Goal: Information Seeking & Learning: Learn about a topic

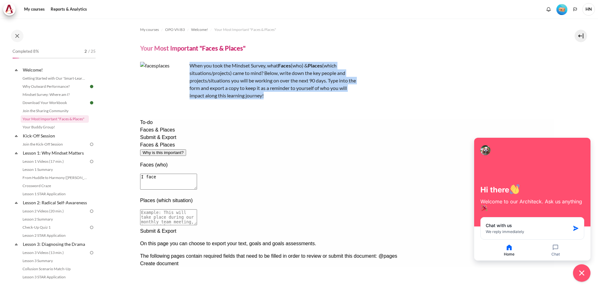
scroll to position [36, 0]
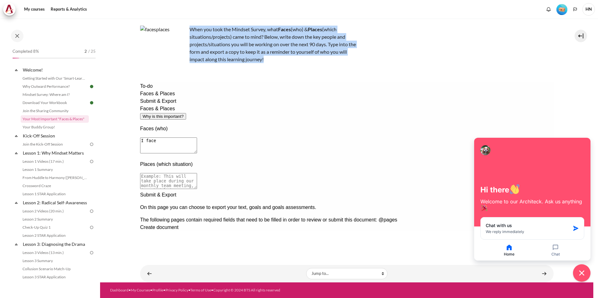
drag, startPoint x: 223, startPoint y: 119, endPoint x: 193, endPoint y: 117, distance: 30.1
click at [193, 138] on textarea "I face" at bounding box center [168, 146] width 57 height 16
click at [197, 138] on textarea "I and marketer" at bounding box center [168, 146] width 57 height 16
click at [197, 138] on textarea "I and marketer work" at bounding box center [168, 146] width 57 height 16
type textarea "I and marketer work to develop products"
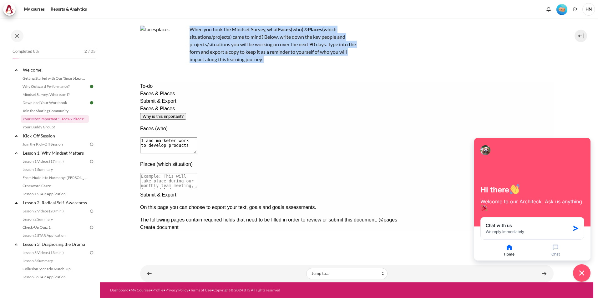
click at [197, 173] on textarea at bounding box center [168, 181] width 57 height 16
type textarea "Ư"
click at [197, 173] on textarea "We work weekly in planning develop speaker" at bounding box center [168, 181] width 57 height 16
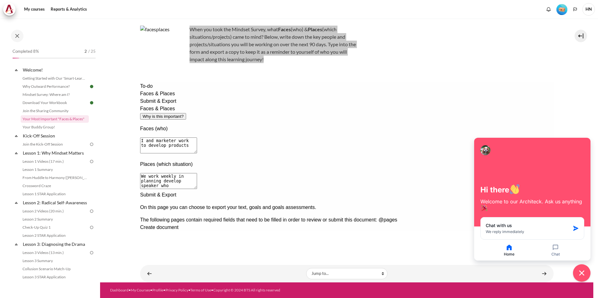
click at [197, 173] on textarea "We work weekly in planning develop speaker who" at bounding box center [168, 181] width 57 height 16
drag, startPoint x: 311, startPoint y: 155, endPoint x: 177, endPoint y: 163, distance: 133.8
click at [177, 163] on div "To-do Faces & Places Submit & Export Faces & Places Why is this important? Face…" at bounding box center [346, 157] width 413 height 149
click at [197, 173] on textarea "We work weekly in planning develop speaker who" at bounding box center [168, 181] width 57 height 16
drag, startPoint x: 210, startPoint y: 152, endPoint x: 201, endPoint y: 152, distance: 8.5
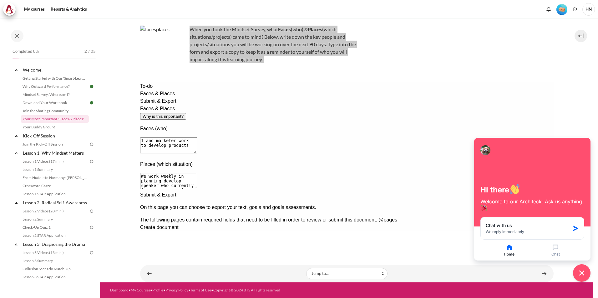
click at [197, 173] on textarea "We work weekly in planning develop speaker who currently favors our cometitor" at bounding box center [168, 181] width 57 height 16
click at [197, 173] on textarea "We hold weekly in planning develop speaker who currently favors our cometitor" at bounding box center [168, 181] width 57 height 16
click at [197, 173] on textarea "We hold weekly planning develop speaker who currently favors our cometitor" at bounding box center [168, 181] width 57 height 16
click at [197, 173] on textarea "We hold weekly planning sessions to develop speaker who currently favors our co…" at bounding box center [168, 181] width 57 height 16
type textarea "We hold weekly planning sessions to develop speaker who currently favors our co…"
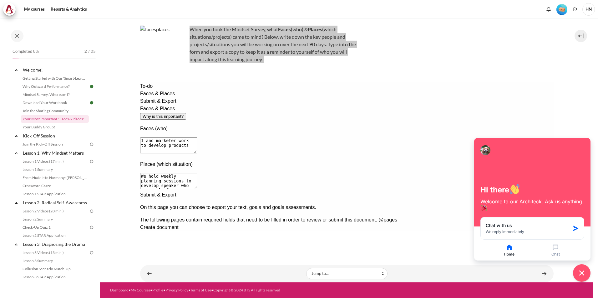
click at [197, 138] on textarea "I and marketer work to develop products" at bounding box center [168, 146] width 57 height 16
drag, startPoint x: 288, startPoint y: 119, endPoint x: 260, endPoint y: 117, distance: 28.2
click at [197, 138] on textarea "I and marketer work to develop products." at bounding box center [168, 146] width 57 height 16
drag, startPoint x: 259, startPoint y: 116, endPoint x: 242, endPoint y: 117, distance: 17.6
click at [197, 138] on textarea "I and marketer work to develop HCPs." at bounding box center [168, 146] width 57 height 16
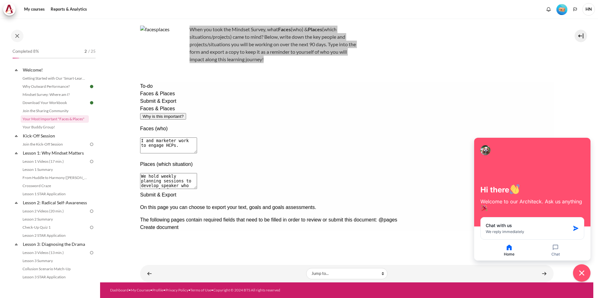
type textarea "I and marketer work to engage HCPs."
drag, startPoint x: 403, startPoint y: 152, endPoint x: 189, endPoint y: 150, distance: 214.6
click at [189, 173] on textarea "We hold weekly planning sessions to develop speaker who currently favors our co…" at bounding box center [168, 181] width 57 height 16
click at [197, 138] on textarea "I and marketer work to engage HCPs." at bounding box center [168, 146] width 57 height 16
type textarea "I"
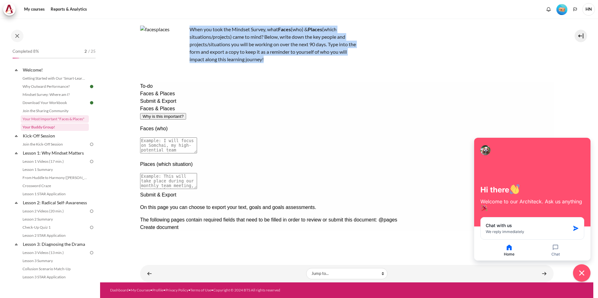
click at [45, 129] on link "Your Buddy Group!" at bounding box center [55, 128] width 68 height 8
click at [49, 128] on link "Your Buddy Group!" at bounding box center [55, 128] width 68 height 8
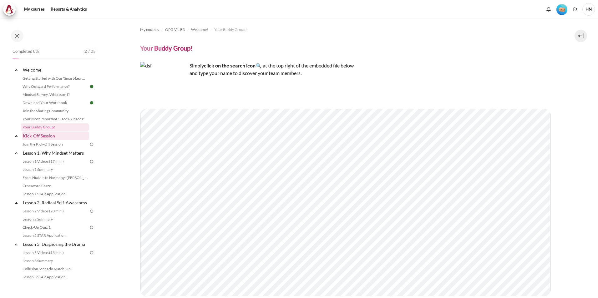
click at [46, 134] on link "Kick-Off Session" at bounding box center [55, 136] width 67 height 8
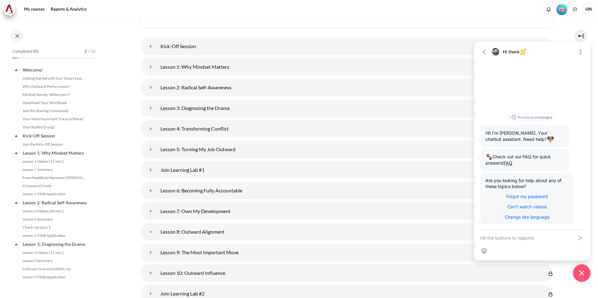
scroll to position [59, 0]
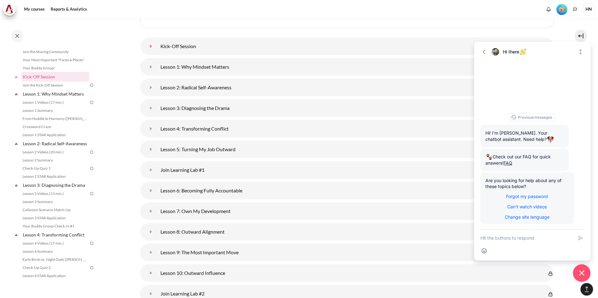
click at [157, 45] on link "Kick-Off Session" at bounding box center [151, 46] width 13 height 13
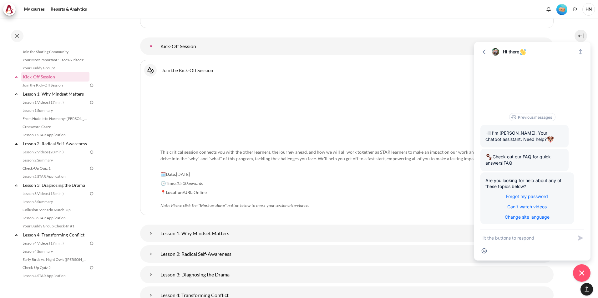
click at [489, 48] on div "Go back Hi there Expand" at bounding box center [532, 52] width 104 height 8
click at [324, 189] on p "📍Location/URL: Online Note: Please click the " Mark as done " button below to m…" at bounding box center [346, 199] width 373 height 20
click at [352, 186] on p "🕑Time: 15:00 onwards" at bounding box center [346, 183] width 373 height 7
drag, startPoint x: 496, startPoint y: 53, endPoint x: 485, endPoint y: 109, distance: 56.1
click at [485, 109] on div "Go back Hi there Expand Previous messages Hi! I'm Jasper. Your chatbot assistan…" at bounding box center [532, 151] width 116 height 219
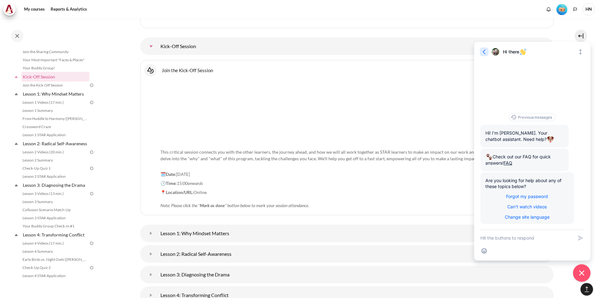
drag, startPoint x: 485, startPoint y: 109, endPoint x: 482, endPoint y: 50, distance: 58.6
click at [482, 50] on icon "button" at bounding box center [484, 52] width 6 height 6
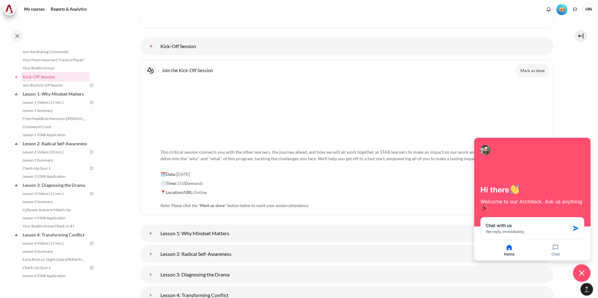
drag, startPoint x: 486, startPoint y: 144, endPoint x: 493, endPoint y: 156, distance: 13.6
click at [493, 156] on div at bounding box center [532, 150] width 104 height 13
click at [363, 207] on p "📍Location/URL: Online Note: Please click the " Mark as done " button below to m…" at bounding box center [346, 199] width 373 height 20
click at [556, 247] on icon "button" at bounding box center [555, 247] width 5 height 5
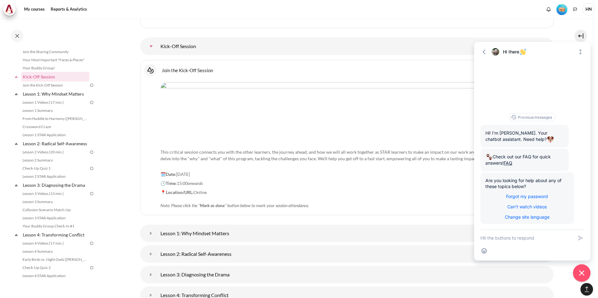
click at [556, 247] on div "Emoji" at bounding box center [532, 250] width 104 height 9
click at [484, 52] on icon "button" at bounding box center [484, 52] width 6 height 6
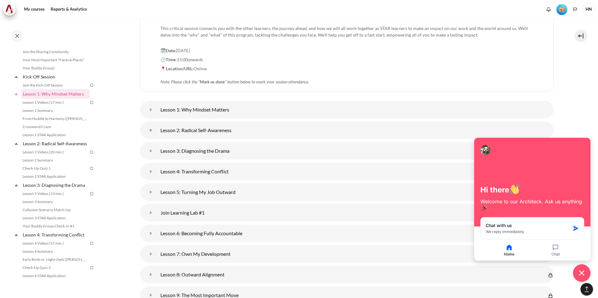
scroll to position [898, 0]
click at [157, 111] on link "Lesson 1: Why Mindset Matters" at bounding box center [151, 108] width 13 height 13
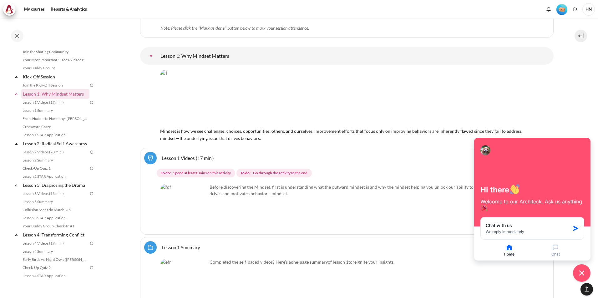
scroll to position [961, 0]
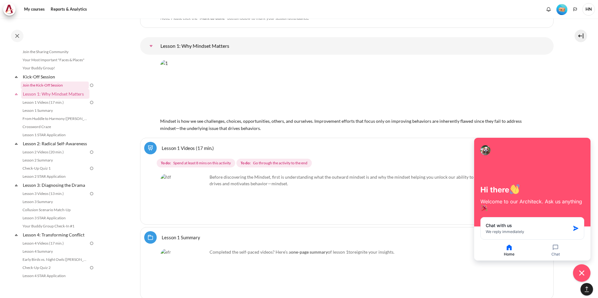
click at [63, 86] on link "Join the Kick-Off Session" at bounding box center [55, 86] width 68 height 8
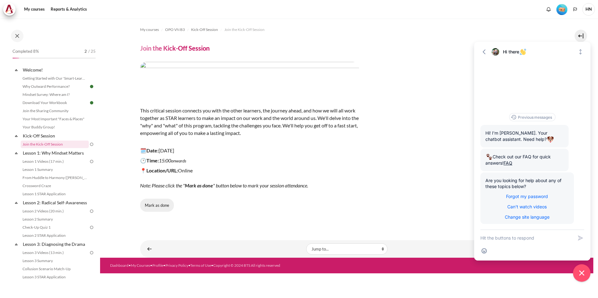
click at [162, 208] on button "Mark as done" at bounding box center [157, 205] width 34 height 13
click at [58, 154] on link "Lesson 1: Why Mindset Matters" at bounding box center [55, 153] width 67 height 8
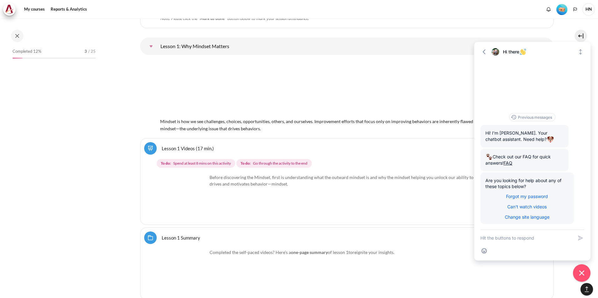
scroll to position [76, 0]
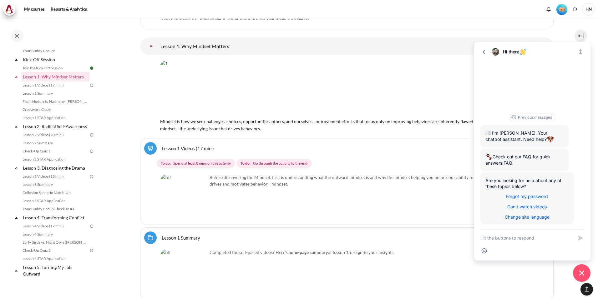
click at [196, 210] on img "Content" at bounding box center [183, 197] width 47 height 47
click at [198, 209] on img "Content" at bounding box center [183, 197] width 47 height 47
click at [194, 193] on img "Content" at bounding box center [183, 197] width 47 height 47
click at [164, 147] on link "Lesson 1 Videos (17 min.)" at bounding box center [188, 148] width 52 height 6
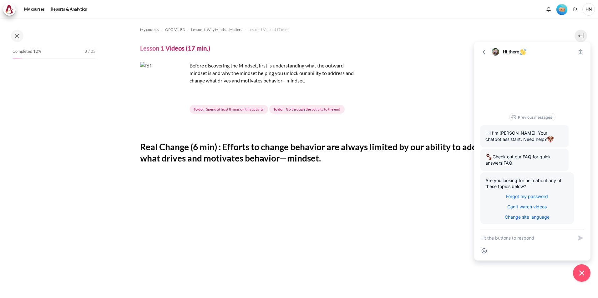
click at [179, 97] on img "Content" at bounding box center [163, 85] width 47 height 47
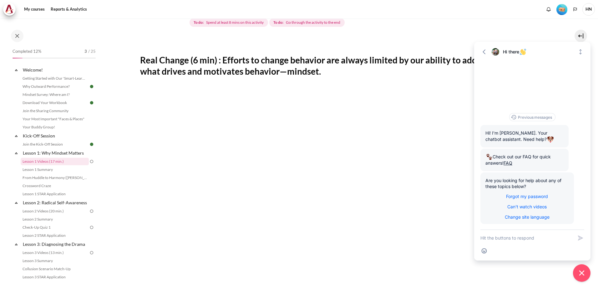
scroll to position [188, 0]
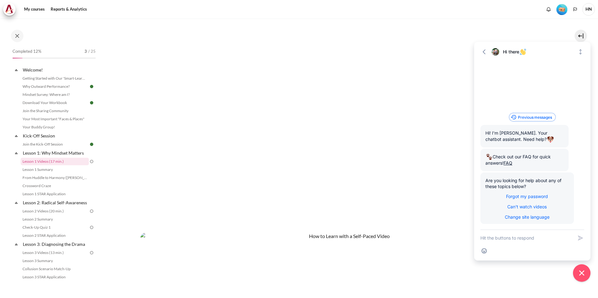
click at [525, 117] on button "Previous messages" at bounding box center [532, 117] width 46 height 8
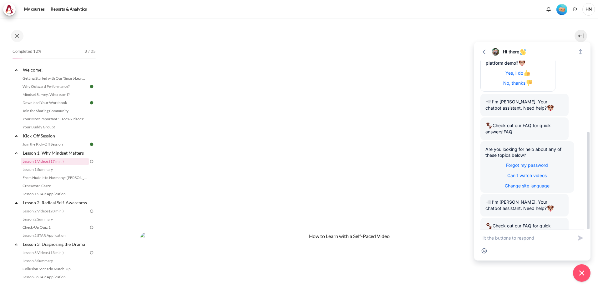
scroll to position [0, 0]
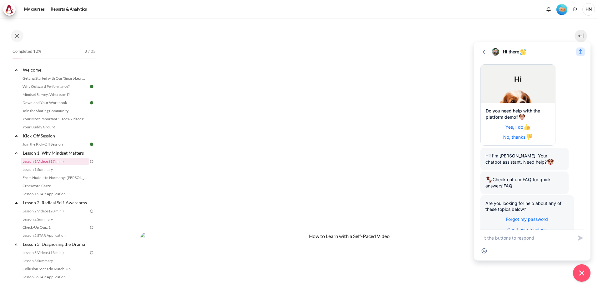
click at [580, 53] on icon "Expand" at bounding box center [580, 52] width 6 height 6
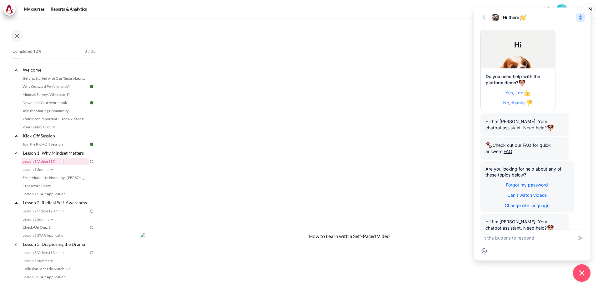
click at [580, 52] on div "Do you need help with the platform demo? Yes, I do No, thanks Hi! I'm [PERSON_N…" at bounding box center [532, 173] width 104 height 289
click at [484, 19] on icon "button" at bounding box center [484, 17] width 3 height 5
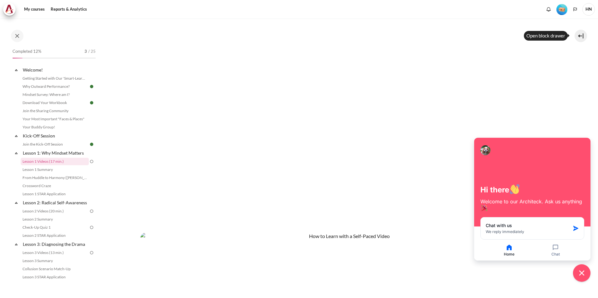
click at [581, 35] on button at bounding box center [581, 36] width 13 height 13
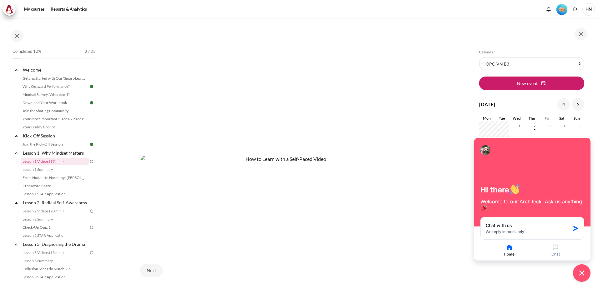
scroll to position [240, 0]
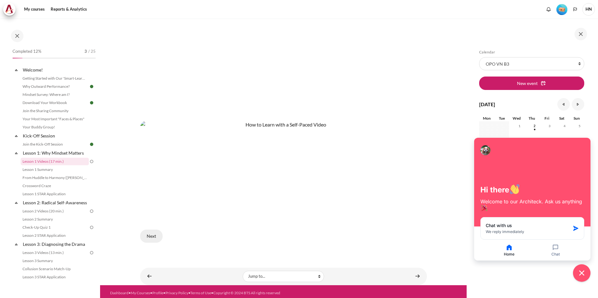
click at [152, 233] on button "Next" at bounding box center [151, 236] width 23 height 13
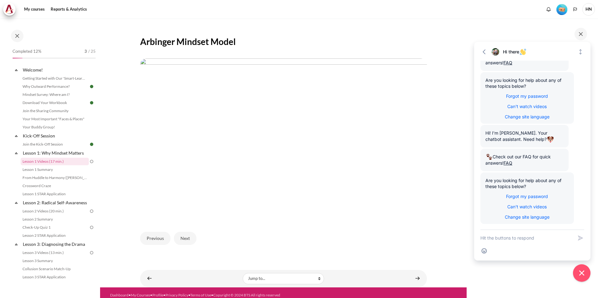
scroll to position [109, 0]
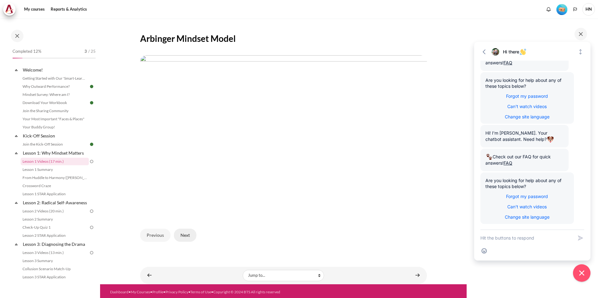
click at [184, 234] on button "Next" at bounding box center [185, 235] width 23 height 13
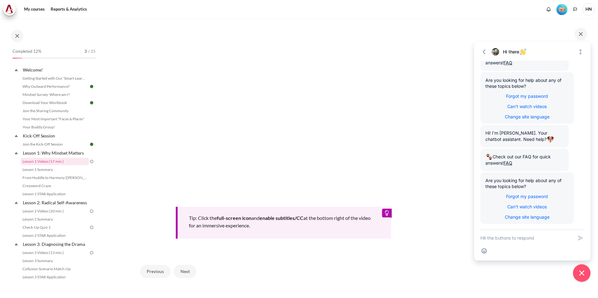
scroll to position [125, 0]
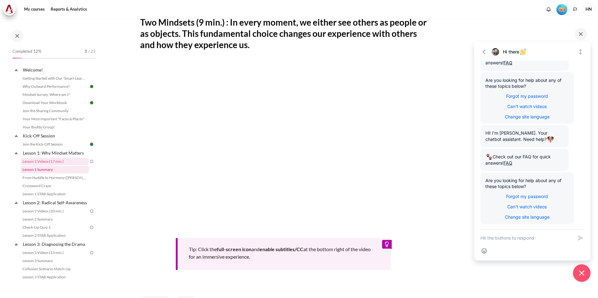
click at [59, 168] on link "Lesson 1 Summary" at bounding box center [55, 170] width 68 height 8
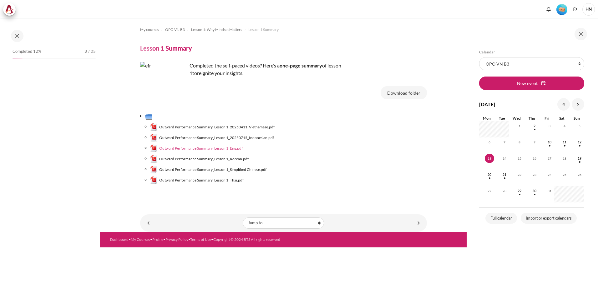
scroll to position [6, 0]
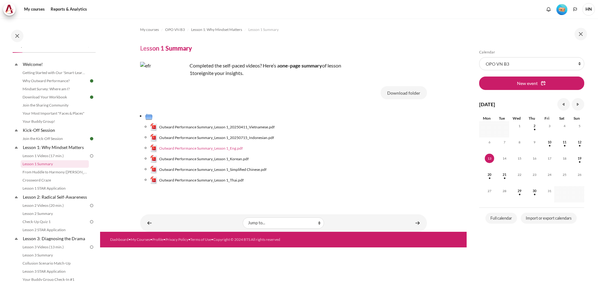
click at [197, 149] on span "Outward Performance Summary_Lesson 1_Eng.pdf" at bounding box center [201, 149] width 84 height 6
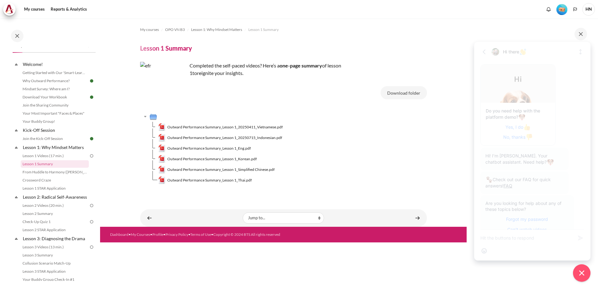
scroll to position [124, 0]
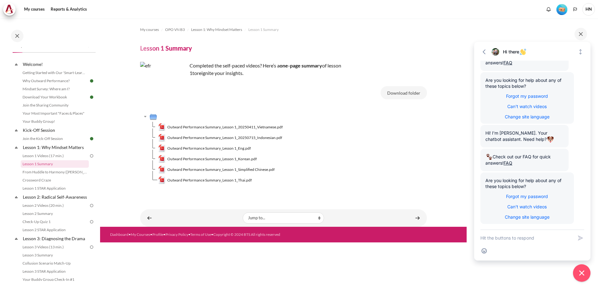
click at [167, 84] on img "Content" at bounding box center [163, 85] width 47 height 47
click at [50, 154] on link "Lesson 1 Videos (17 min.)" at bounding box center [55, 156] width 68 height 8
click at [49, 153] on link "Lesson 1 Videos (17 min.)" at bounding box center [55, 156] width 68 height 8
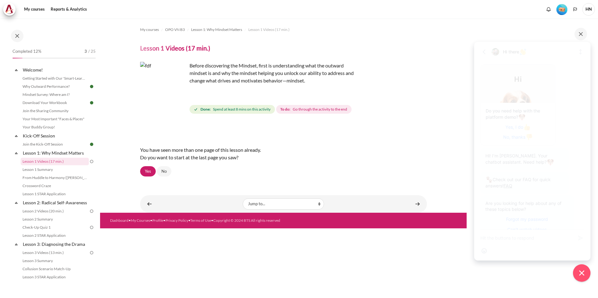
click at [171, 87] on img "Content" at bounding box center [163, 85] width 47 height 47
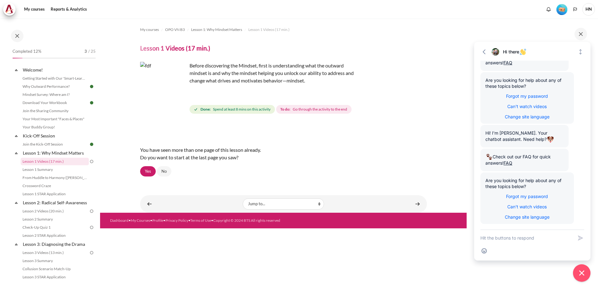
click at [167, 78] on img "Content" at bounding box center [163, 85] width 47 height 47
click at [178, 98] on img "Content" at bounding box center [163, 85] width 47 height 47
click at [178, 97] on img "Content" at bounding box center [163, 85] width 47 height 47
click at [144, 170] on link "Yes" at bounding box center [148, 171] width 16 height 11
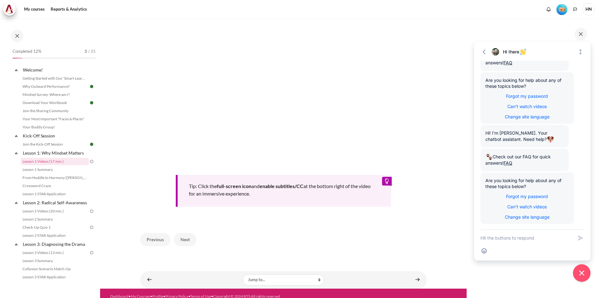
scroll to position [192, 0]
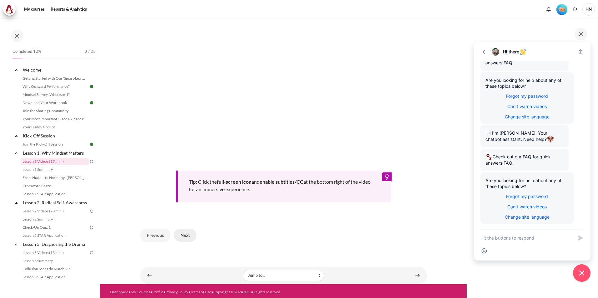
click at [184, 233] on button "Next" at bounding box center [185, 235] width 23 height 13
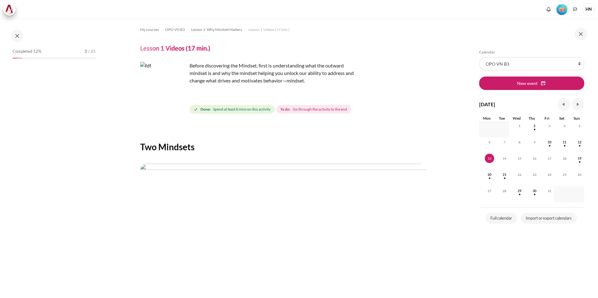
scroll to position [109, 0]
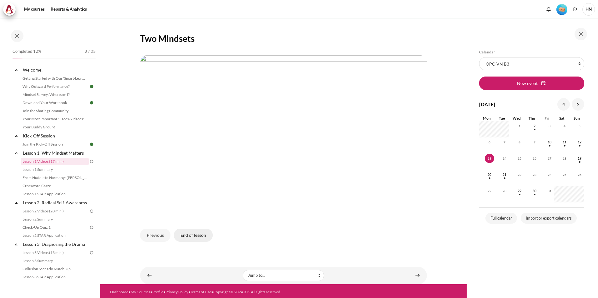
click at [199, 235] on button "End of lesson" at bounding box center [193, 235] width 39 height 13
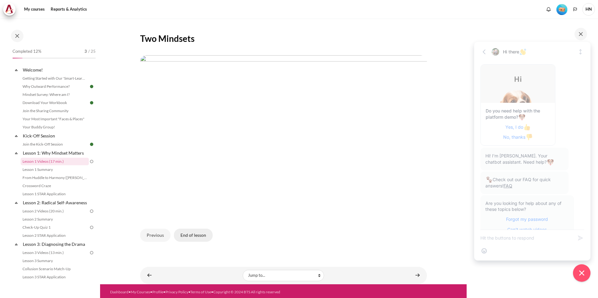
scroll to position [124, 0]
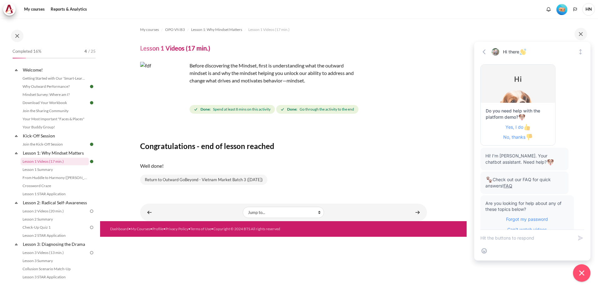
scroll to position [124, 0]
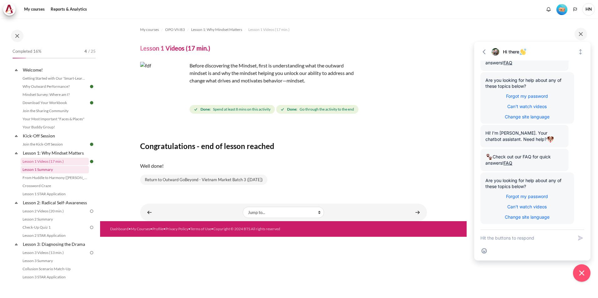
click at [46, 169] on link "Lesson 1 Summary" at bounding box center [55, 170] width 68 height 8
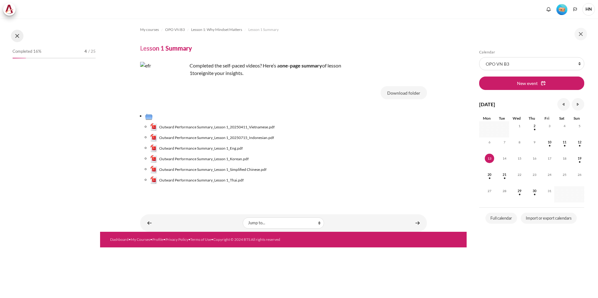
click at [16, 35] on button at bounding box center [17, 36] width 13 height 13
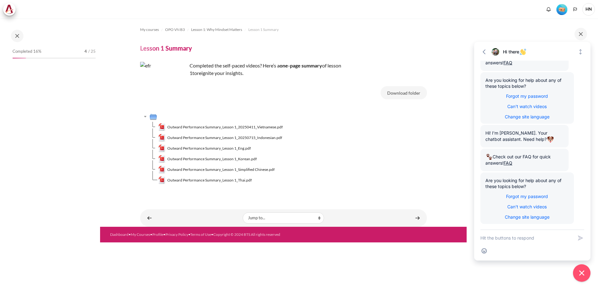
scroll to position [6, 0]
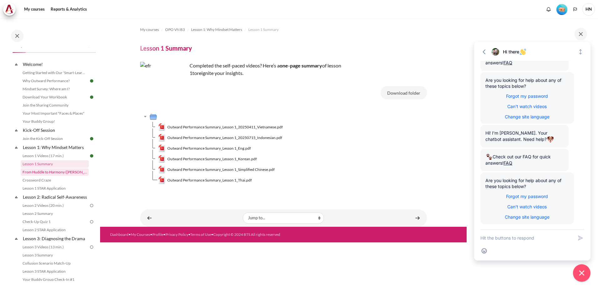
click at [60, 171] on link "From Huddle to Harmony ([PERSON_NAME]'s Story)" at bounding box center [55, 173] width 68 height 8
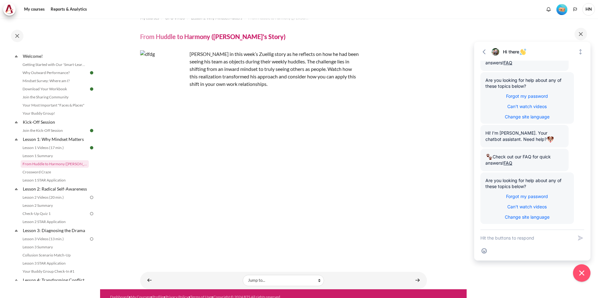
scroll to position [17, 0]
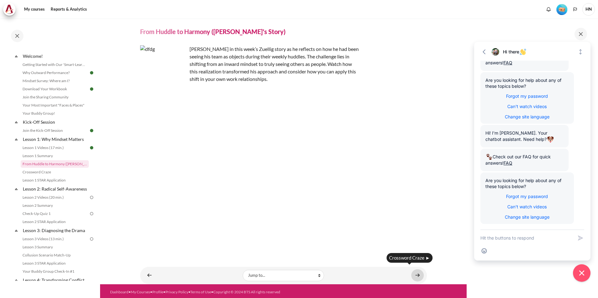
click at [417, 275] on link "Content" at bounding box center [417, 276] width 13 height 12
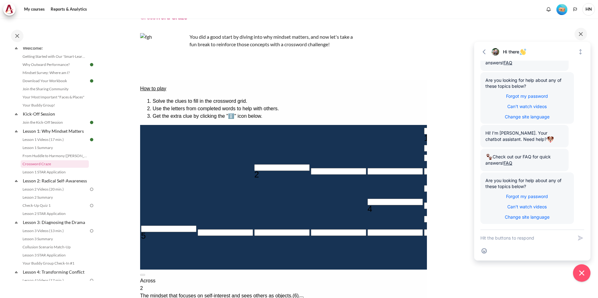
scroll to position [63, 0]
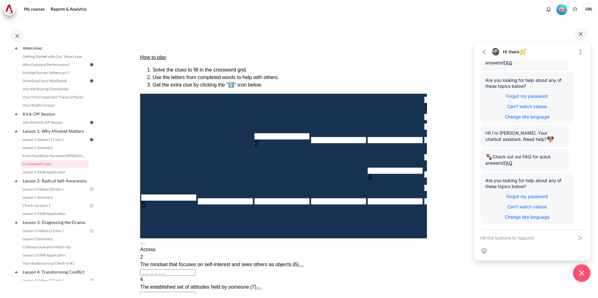
click at [424, 100] on input "Crossword grid. Use arrow keys to navigate and the keyboard to enter characters…" at bounding box center [451, 100] width 55 height 7
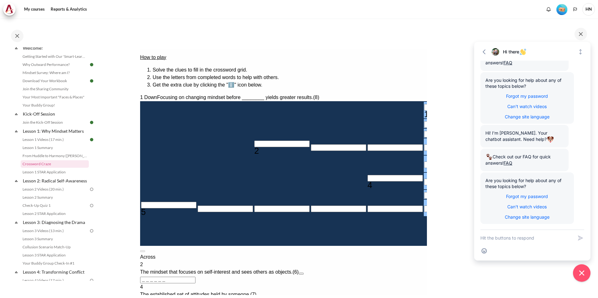
type input "I＿＿＿＿＿＿＿"
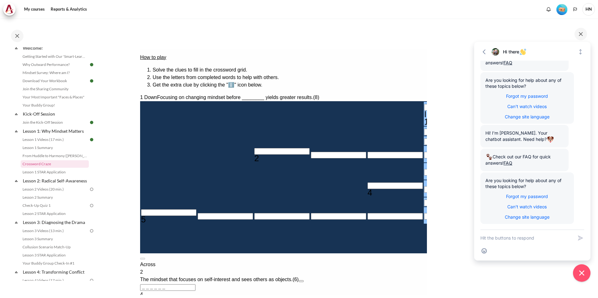
click at [424, 129] on input "Row 2, Column 6. 1 Down. Focusing on changing mindset before ________ yields gr…" at bounding box center [451, 132] width 55 height 7
type input "IN＿＿＿＿＿＿"
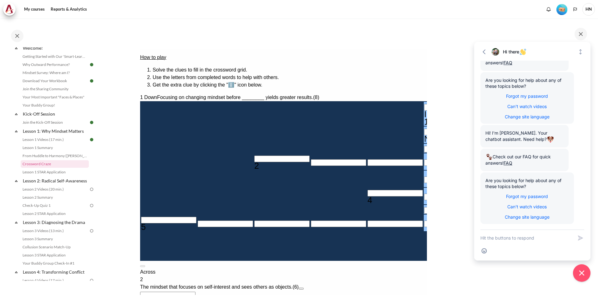
type input "INƯ＿＿＿＿＿"
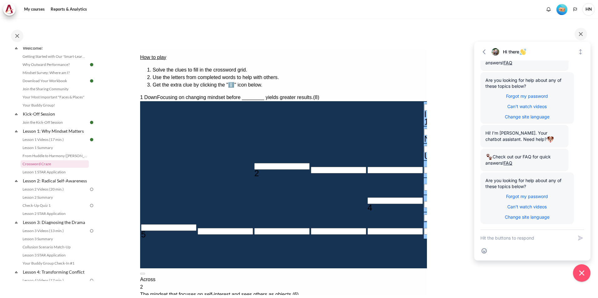
type input "＿＿＿A＿＿"
type input "INƯA＿＿＿＿"
type input "INƯAA＿＿＿"
type input "＿D＿＿＿＿＿"
type input "INƯAAD＿＿"
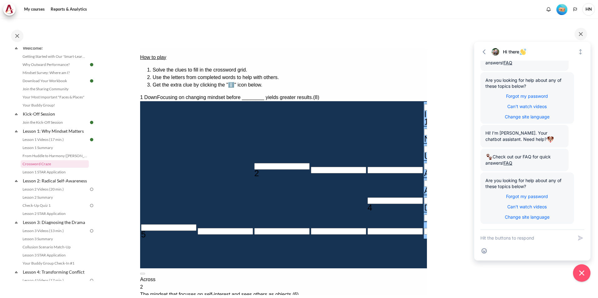
click at [424, 153] on div "Ư" at bounding box center [451, 157] width 55 height 8
type input "＿＿＿W＿＿"
type input "INƯWAD＿＿"
type input "INƯWWD＿＿"
click at [424, 153] on div "Ư" at bounding box center [451, 157] width 55 height 8
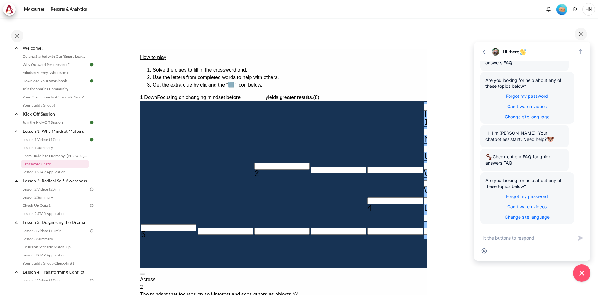
click at [424, 153] on div "Ư" at bounding box center [451, 157] width 55 height 8
click at [424, 135] on div "N" at bounding box center [451, 139] width 55 height 8
type input "＿＿＿W＿＿"
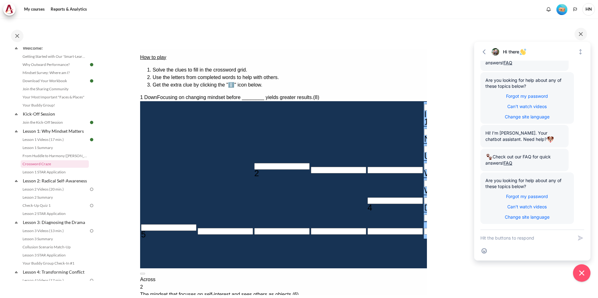
type input "INƯWWD＿＿"
type input "INƯWAD＿＿"
type input "＿A＿＿＿＿＿"
type input "INƯWAA＿＿"
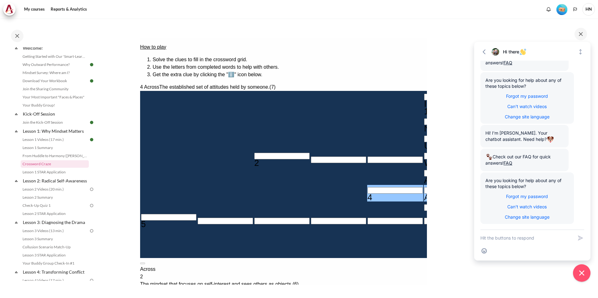
scroll to position [94, 0]
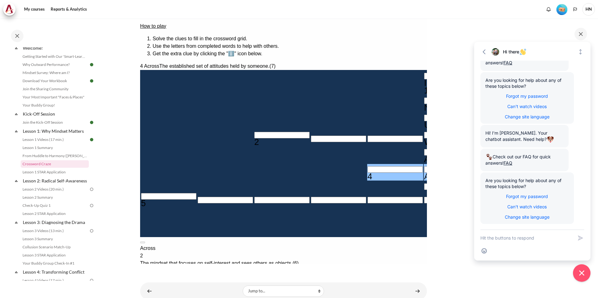
click at [254, 132] on input "Crossword grid. Use arrow keys to navigate and the keyboard to enter characters…" at bounding box center [281, 135] width 55 height 7
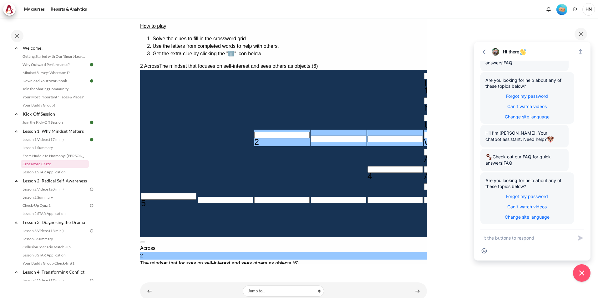
type input "I＿＿W＿＿"
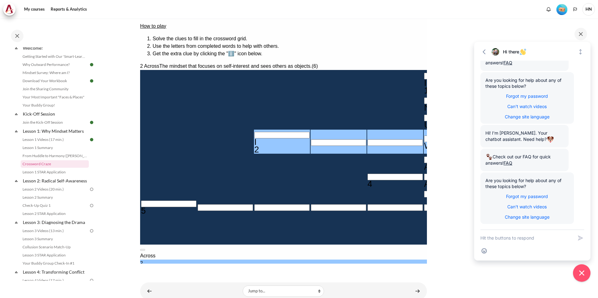
click at [311, 139] on input "Row 4, Column 4. 2 Across. The mindset that focuses on self-interest and sees o…" at bounding box center [338, 142] width 55 height 7
type input "IN＿W＿＿"
type input "INWW＿＿"
type input "INWA＿＿"
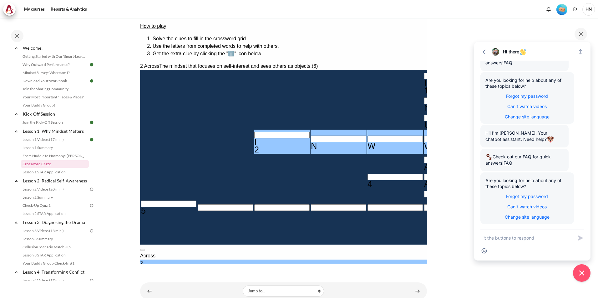
type input "INƯAAA＿＿"
type input "INWAR＿"
type input "INWARD"
click at [424, 79] on div "I" at bounding box center [451, 83] width 55 height 8
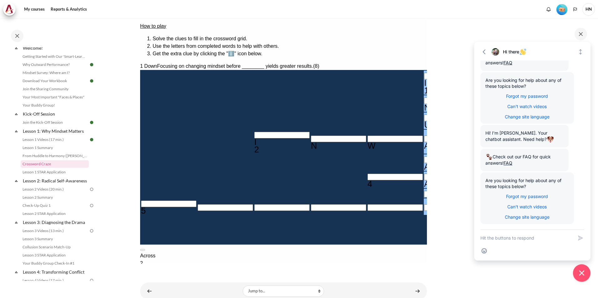
type input "BNƯAAA＿＿"
type input "BEƯAAA＿＿"
type input "BEHAAA＿＿"
type input "BEHAVA＿＿"
type input "＿I＿＿＿＿＿"
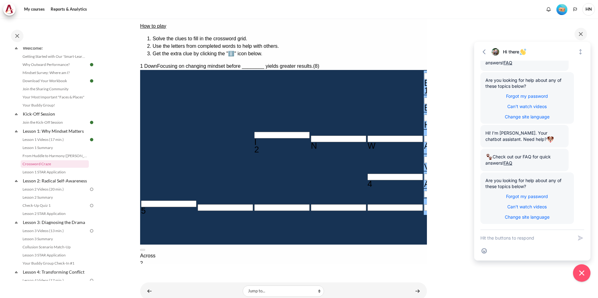
type input "BEHAVI＿＿"
type input "BEHAVIO＿"
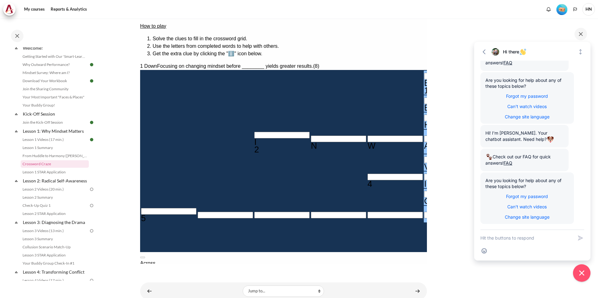
type input "＿＿＿＿＿R＿"
type input "BEHAVIOR"
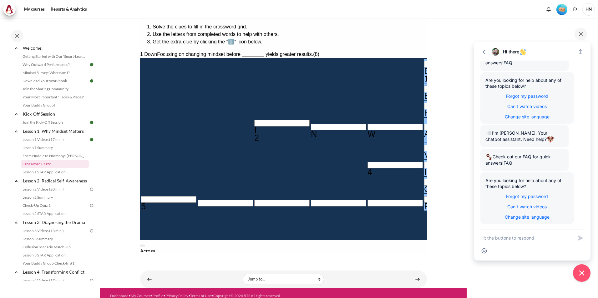
scroll to position [111, 0]
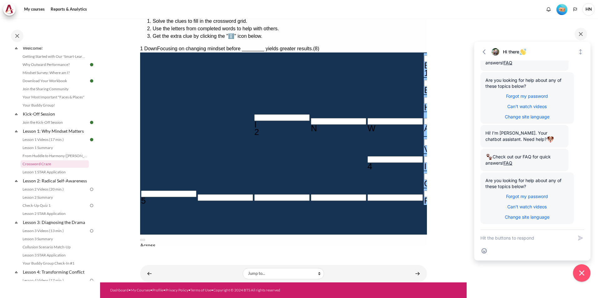
type input "O＿＿＿＿＿＿"
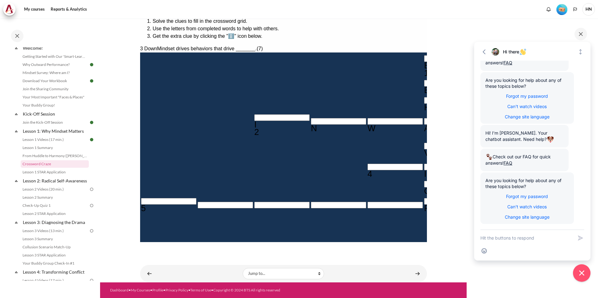
type input "＿I＿＿＿U＿"
type input "OU＿＿＿＿＿"
type input "OUT＿＿＿＿"
type input "OUTC＿＿＿"
type input "OUTCO＿＿"
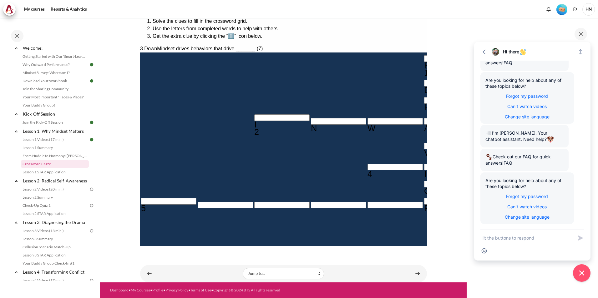
type input "OUTCOM＿"
type input "OUTCOME"
click at [155, 198] on input "Crossword grid. Use arrow keys to navigate and the keyboard to enter characters…" at bounding box center [168, 201] width 55 height 7
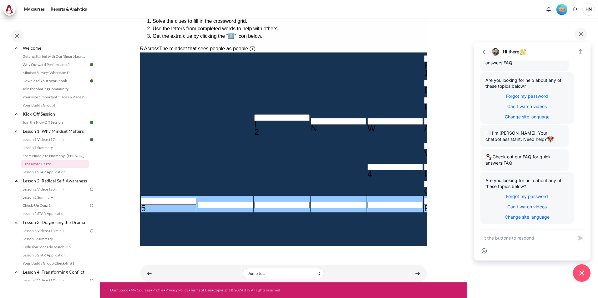
type input "O＿＿＿＿R＿"
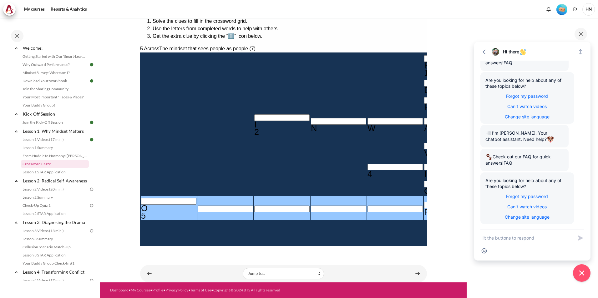
type input "OU＿＿＿R＿"
type input "OUT＿＿R＿"
type input "OUTW＿R＿"
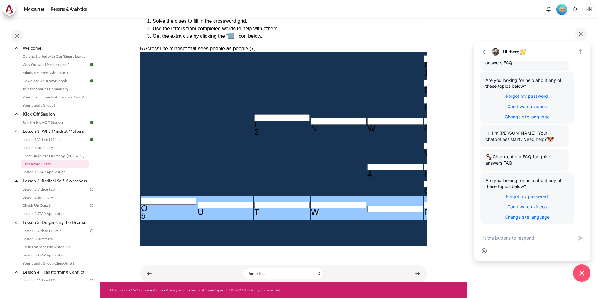
type input "OUTWAR＿"
type input "OUTWARD"
drag, startPoint x: 368, startPoint y: 91, endPoint x: 340, endPoint y: 82, distance: 29.6
copy span "The established set of attitudes held by someone."
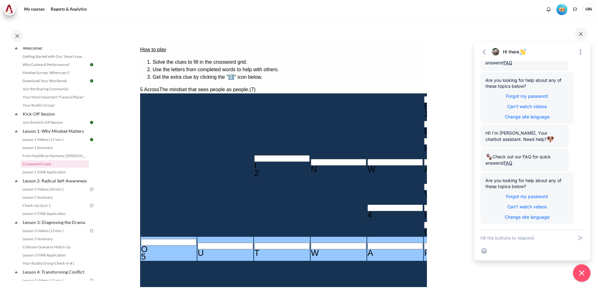
scroll to position [80, 0]
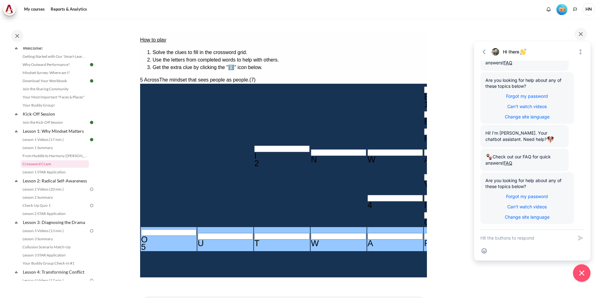
click at [455, 149] on section "My courses OPO VN B3 Lesson 1: Why Mindset Matters Crossword Craze Crossword Cr…" at bounding box center [283, 126] width 367 height 376
click at [454, 149] on section "My courses OPO VN B3 Lesson 1: Why Mindset Matters Crossword Craze Crossword Cr…" at bounding box center [283, 126] width 367 height 376
click at [453, 150] on section "My courses OPO VN B3 Lesson 1: Why Mindset Matters Crossword Craze Crossword Cr…" at bounding box center [283, 126] width 367 height 376
click at [448, 154] on section "My courses OPO VN B3 Lesson 1: Why Mindset Matters Crossword Craze Crossword Cr…" at bounding box center [283, 126] width 367 height 376
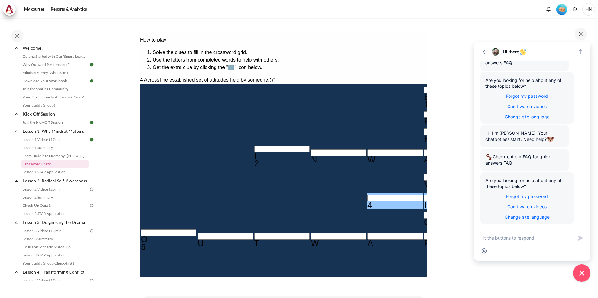
click at [367, 195] on input "Row 6, Column 5. 4 Across. The established set of attitudes held by someone., L…" at bounding box center [394, 198] width 55 height 7
type input "AI＿＿＿U＿"
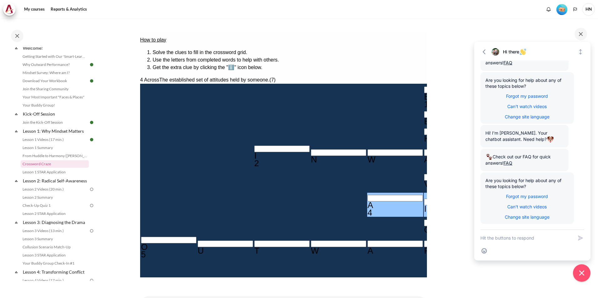
type input "AT＿＿＿U＿"
type input "BEHAVTOR"
type input "ATT＿＿U＿"
type input "ATTI＿U＿"
type input "ATTITU＿"
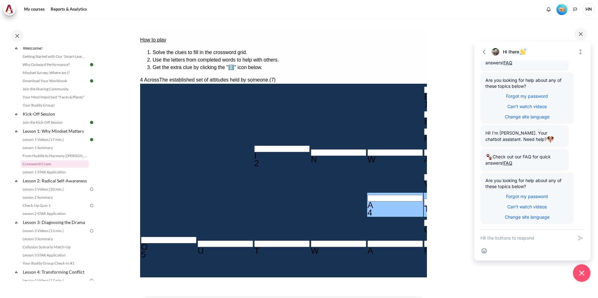
type input "ATTITUD"
type input "ATTITUE"
type input "ATTITU＿"
click at [424, 205] on div "T" at bounding box center [451, 209] width 55 height 8
type input "AITITU＿"
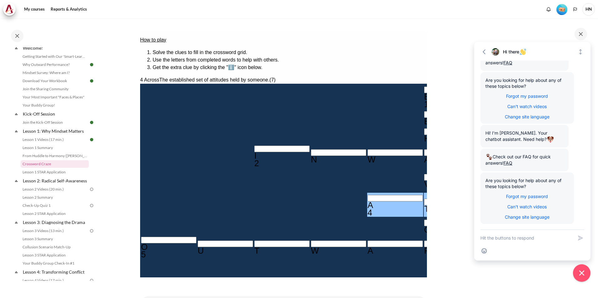
type input "BEHAVIOR"
click at [367, 195] on input "Row 6, Column 5. 4 Across. The established set of attitudes held by someone., L…" at bounding box center [394, 198] width 55 height 7
type input "TITITU＿"
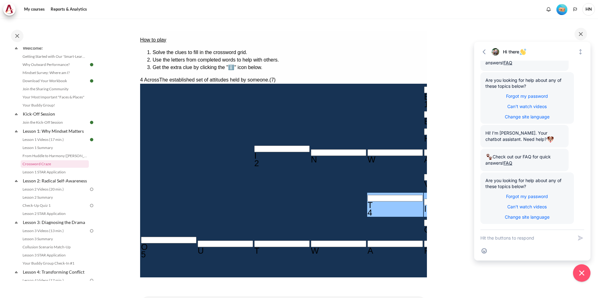
click at [537, 199] on input "Row 6, Column 8. 4 Across. The established set of attitudes held by someone., L…" at bounding box center [564, 202] width 55 height 7
type input "TITUTU＿"
type input "TITUDU＿"
type input "TITUDE＿"
type input "OETCOME"
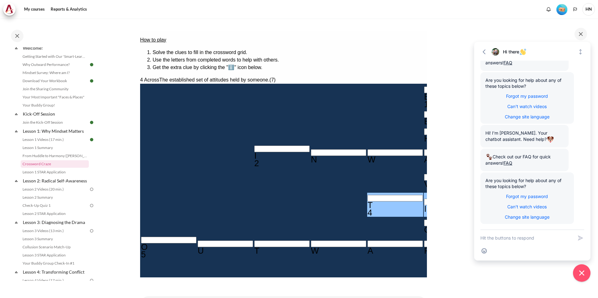
type input "TITUDU＿"
type input "OUTCOME"
click at [537, 205] on div "U" at bounding box center [564, 209] width 55 height 8
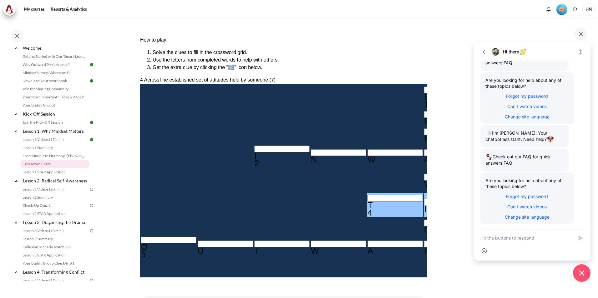
click at [480, 205] on div "T" at bounding box center [507, 209] width 55 height 8
click at [367, 202] on div "T" at bounding box center [394, 206] width 55 height 8
type input "＿I＿＿＿U＿"
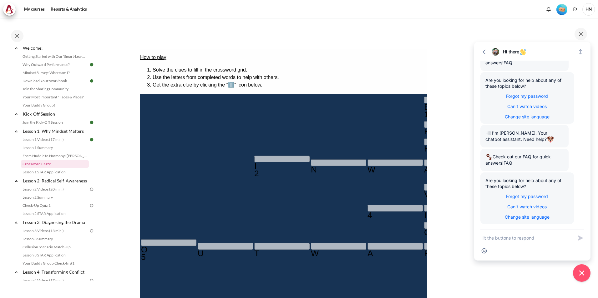
scroll to position [94, 0]
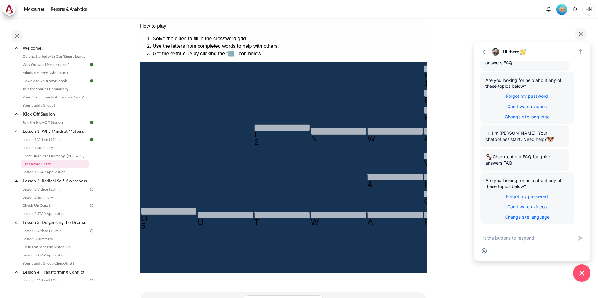
type input "＿＿＿＿＿＿"
type input "＿＿＿＿＿＿＿"
type input "＿＿＿＿＿＿＿＿"
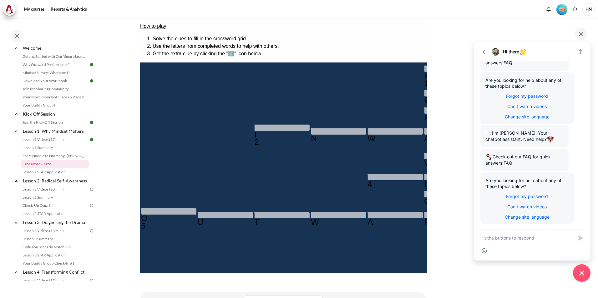
type input "＿＿＿＿＿＿＿"
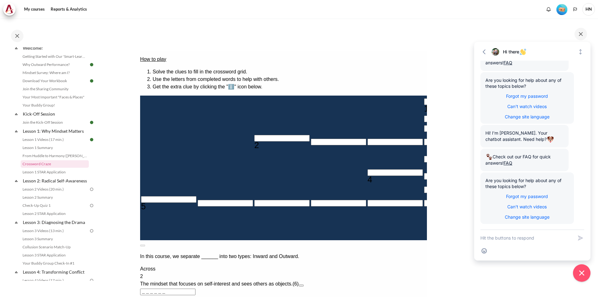
scroll to position [63, 0]
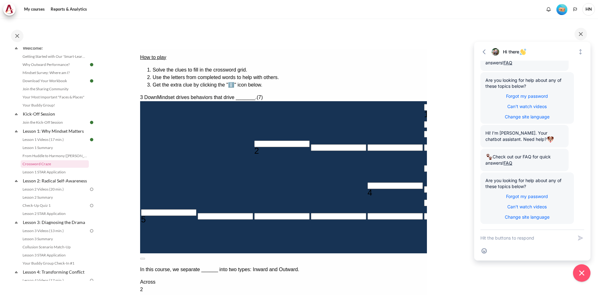
type input "R＿＿＿＿＿＿"
type input "＿＿＿＿＿E＿"
type input "RE＿＿＿＿＿"
type input "REÉ＿＿＿＿"
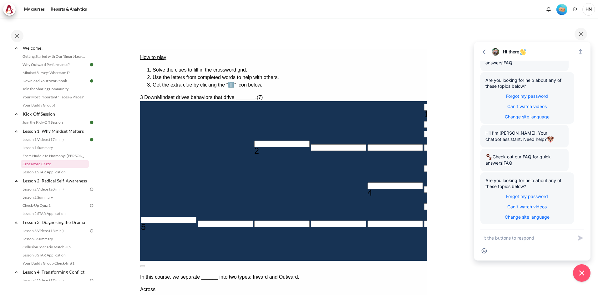
type input "REÉU＿＿＿"
type input "REÉUL＿＿"
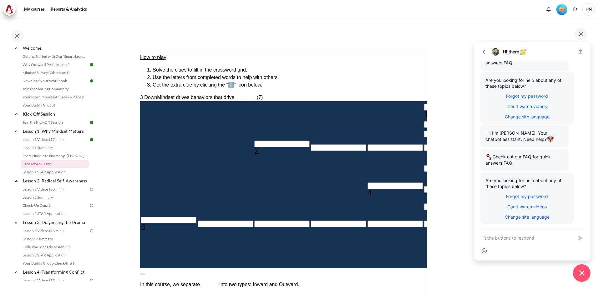
type input "REÉULT＿"
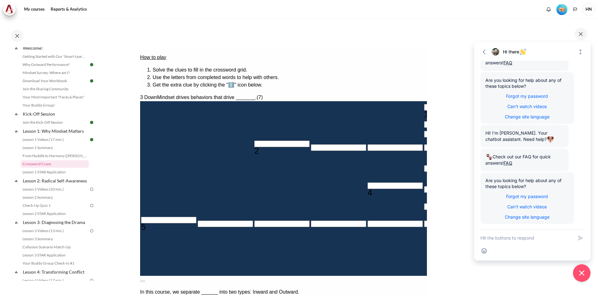
type input "RESULT＿"
type input "RESULTS"
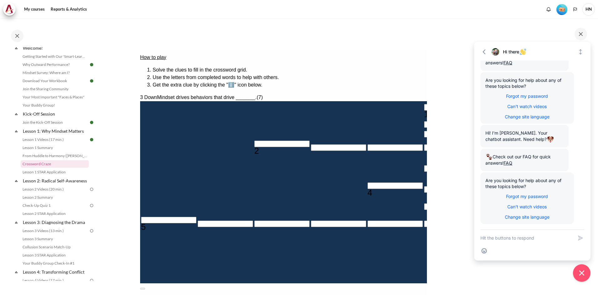
click at [424, 104] on input "Row 1, Column 6. 1 Down. Focusing on changing mindset before ________ yields gr…" at bounding box center [451, 107] width 55 height 7
type input "B＿＿＿＿＿＿＿"
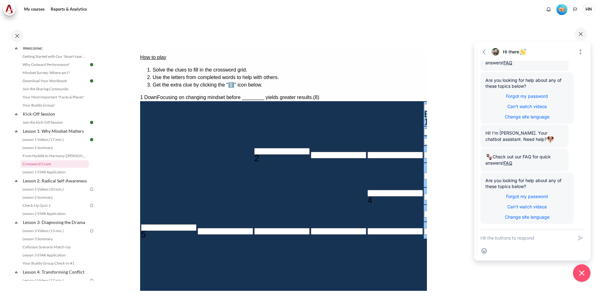
type input "BI＿＿＿＿＿＿"
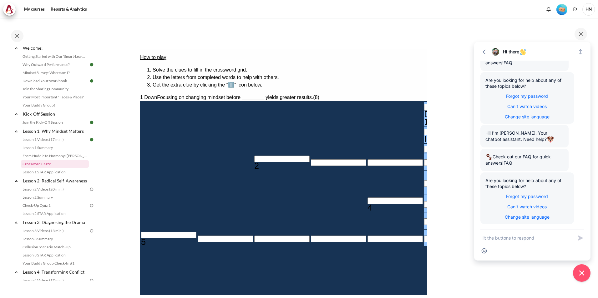
type input "BE＿＿＿＿＿＿"
type input "BEH＿＿＿＿＿"
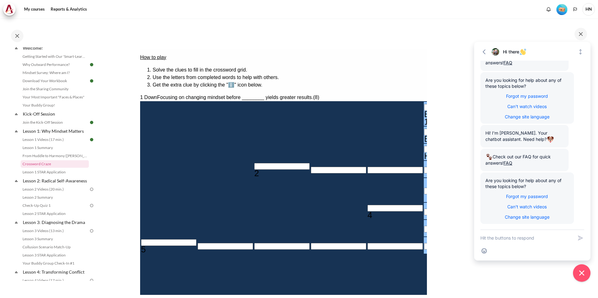
type input "＿＿＿A＿＿"
type input "BEHA＿＿＿＿"
type input "BEHAV＿＿＿"
type input "＿I＿＿＿E＿"
type input "BEHAVI＿＿"
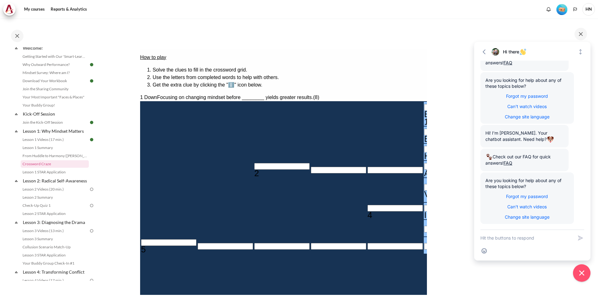
type input "BEHAVIO＿"
type input "＿＿＿＿＿R＿"
type input "BEHAVIOR"
click at [254, 163] on input "Row 4, Column 3. 2 Across. The mindset that focuses on self-interest and sees o…" at bounding box center [281, 166] width 55 height 7
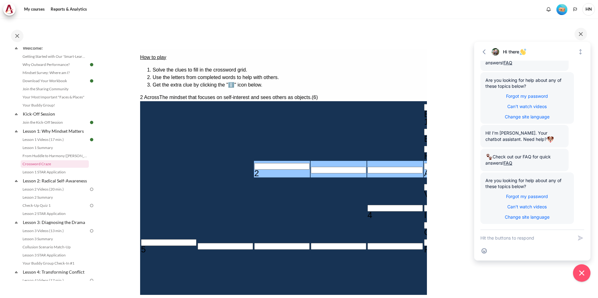
type input "I＿＿A＿＿"
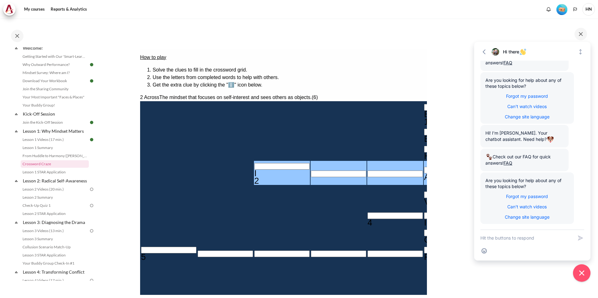
type input "IN＿A＿＿"
type input "INWA＿＿"
type input "INWAR＿"
type input "INWARD"
click at [154, 247] on input "Row 8, Column 1. 5 Across. The mindset that sees people as people., Letter 1 of…" at bounding box center [168, 250] width 55 height 7
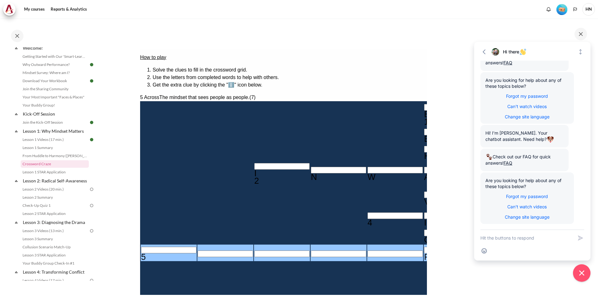
type input "O＿＿＿＿R＿"
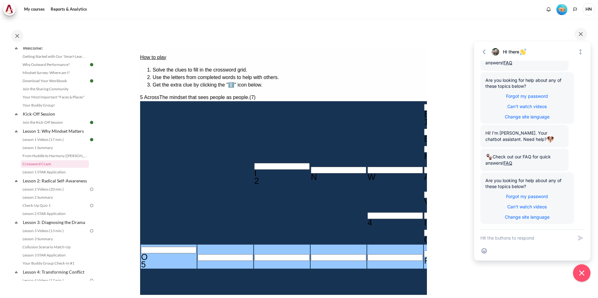
type input "OU＿＿＿R＿"
type input "OUT＿＿R＿"
type input "OUTW＿R＿"
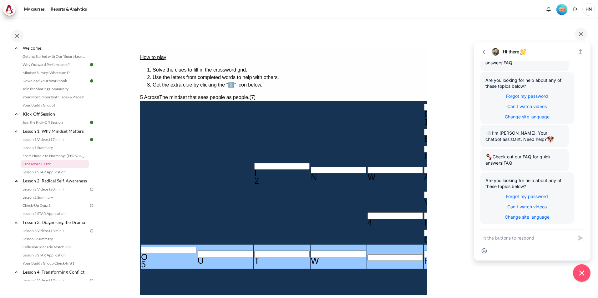
type input "OUTWAR＿"
type input "OUTWARD"
click at [367, 213] on input "Row 6, Column 5. 4 Across. The established set of attitudes held by someone., L…" at bounding box center [394, 216] width 55 height 7
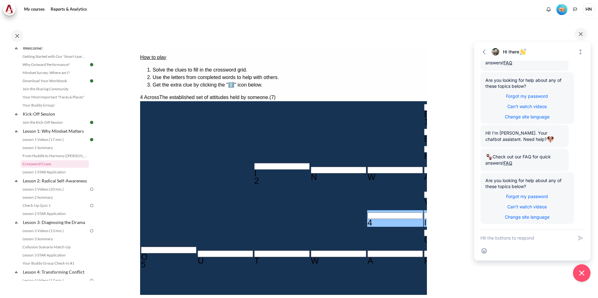
click at [367, 213] on input "Row 6, Column 5. 4 Across. The established set of attitudes held by someone., L…" at bounding box center [394, 216] width 55 height 7
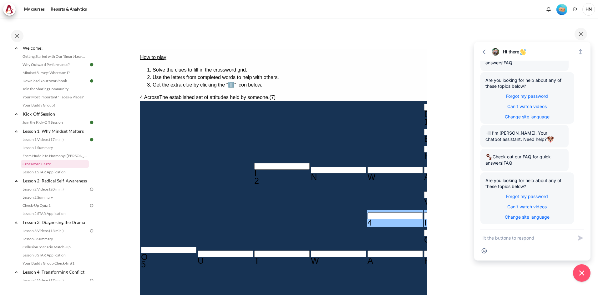
type input "MI＿＿＿E＿"
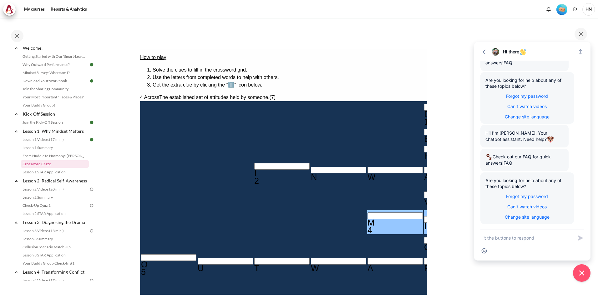
click at [480, 220] on input "Row 6, Column 7. 4 Across. The established set of attitudes held by someone., L…" at bounding box center [507, 223] width 55 height 7
type input "MIN＿＿E＿"
type input "MIND＿E＿"
type input "MINDSE＿"
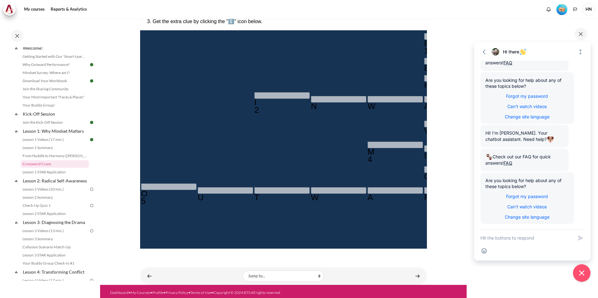
scroll to position [129, 0]
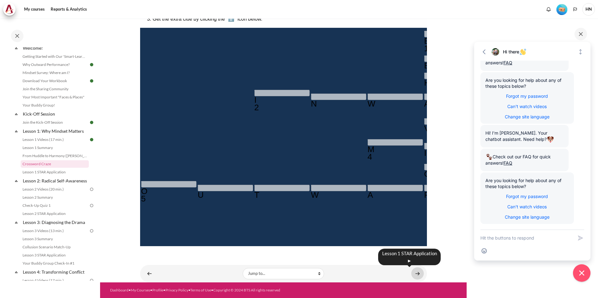
click at [414, 276] on link "Content" at bounding box center [417, 274] width 13 height 12
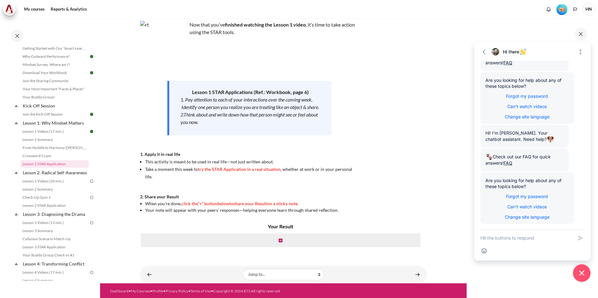
scroll to position [42, 0]
click at [279, 238] on icon "Content" at bounding box center [281, 240] width 4 height 4
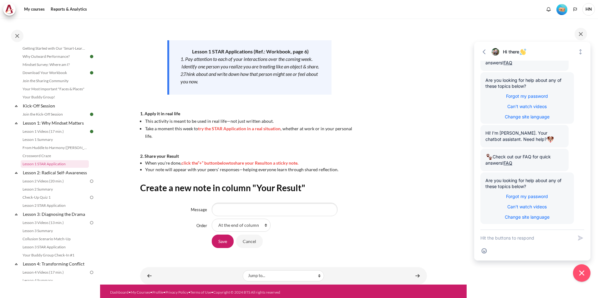
scroll to position [84, 0]
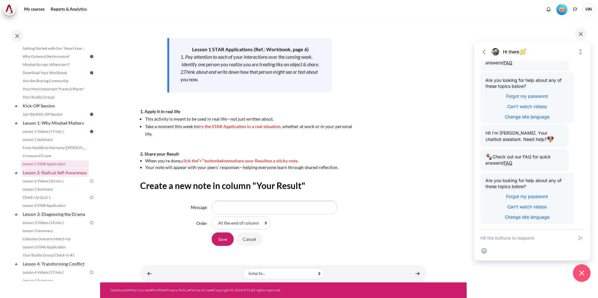
click at [46, 173] on link "Lesson 2: Radical Self-Awareness" at bounding box center [55, 173] width 67 height 8
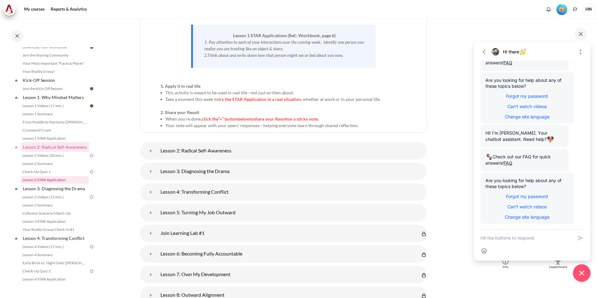
scroll to position [63, 0]
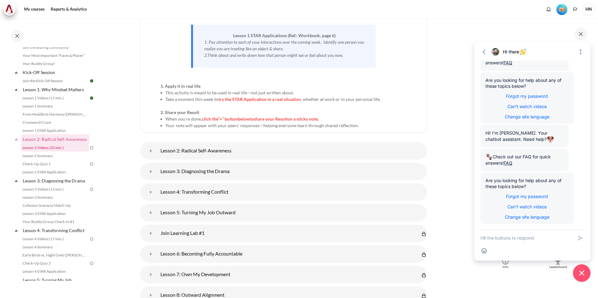
click at [56, 152] on link "Lesson 2 Videos (20 min.)" at bounding box center [55, 148] width 68 height 8
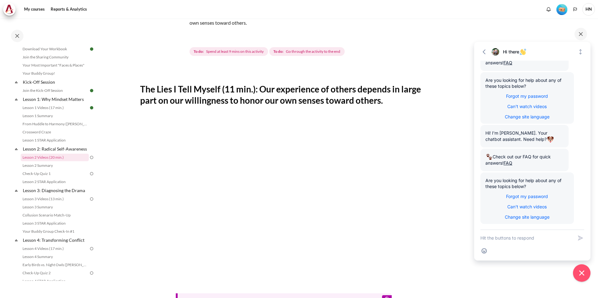
scroll to position [63, 0]
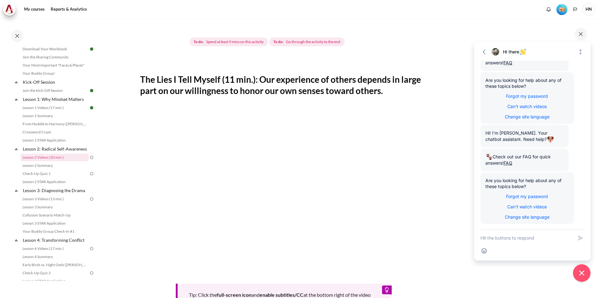
click at [284, 94] on h2 "The Lies I Tell Myself (11 min.): Our experience of others depends in large par…" at bounding box center [283, 85] width 287 height 23
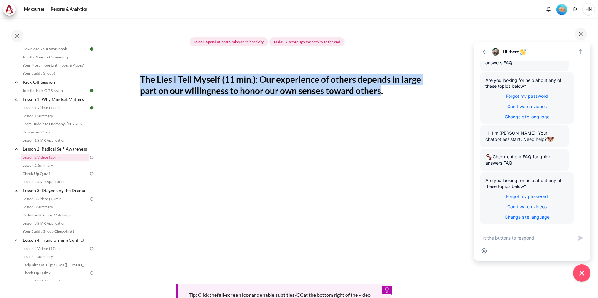
drag, startPoint x: 382, startPoint y: 91, endPoint x: 129, endPoint y: 77, distance: 253.1
click at [129, 77] on section "My courses OPO VN B3 Lesson 2: Radical Self-Awareness Lesson 2 Videos (20 min.)…" at bounding box center [283, 177] width 367 height 442
copy h2 "The Lies I Tell Myself (11 min.): Our experience of others depends in large par…"
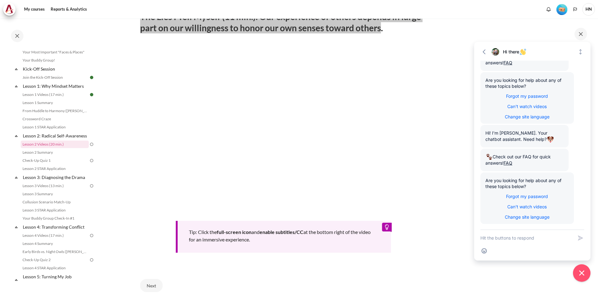
scroll to position [176, 0]
